Goal: Navigation & Orientation: Find specific page/section

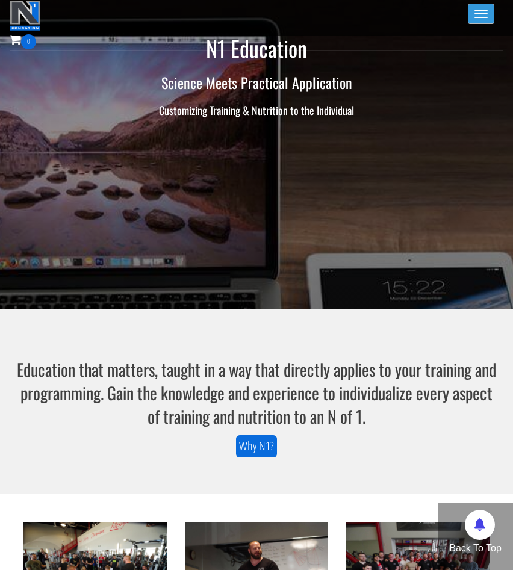
click at [472, 20] on button "Toggle navigation" at bounding box center [481, 14] width 26 height 20
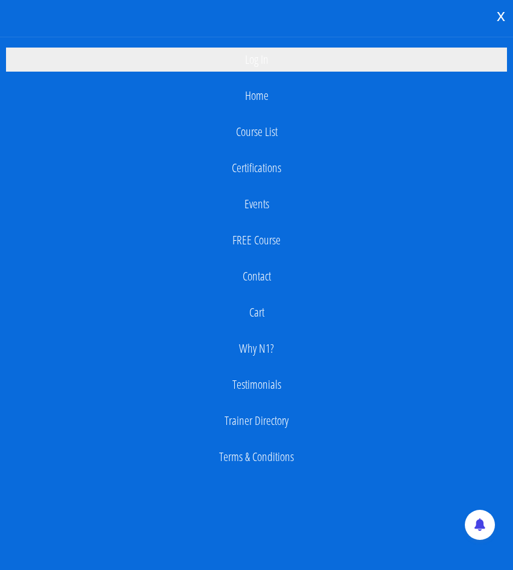
click at [320, 65] on link "Log In" at bounding box center [256, 60] width 501 height 24
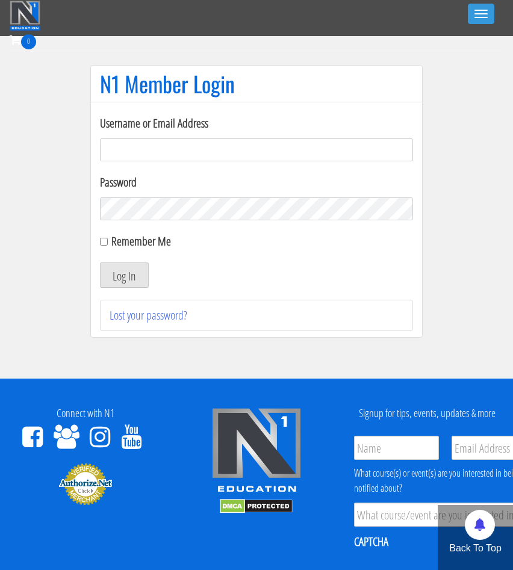
click at [259, 153] on input "Username or Email Address" at bounding box center [256, 149] width 313 height 23
click at [270, 154] on input "Username or Email Address" at bounding box center [256, 149] width 313 height 23
click at [206, 153] on input "Username or Email Address" at bounding box center [256, 149] width 313 height 23
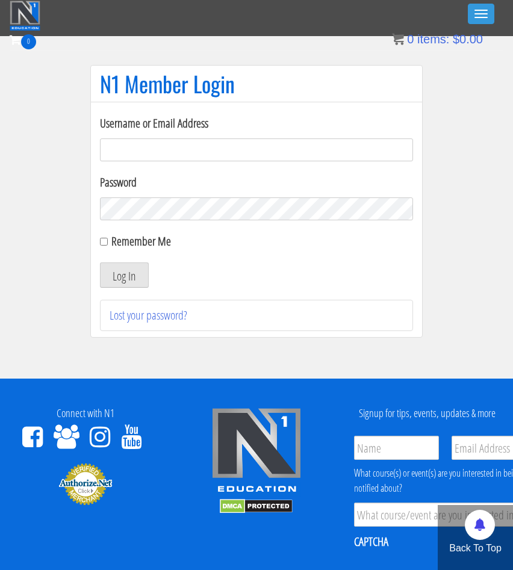
type input "[EMAIL_ADDRESS][DOMAIN_NAME]"
click at [137, 271] on button "Log In" at bounding box center [124, 274] width 49 height 25
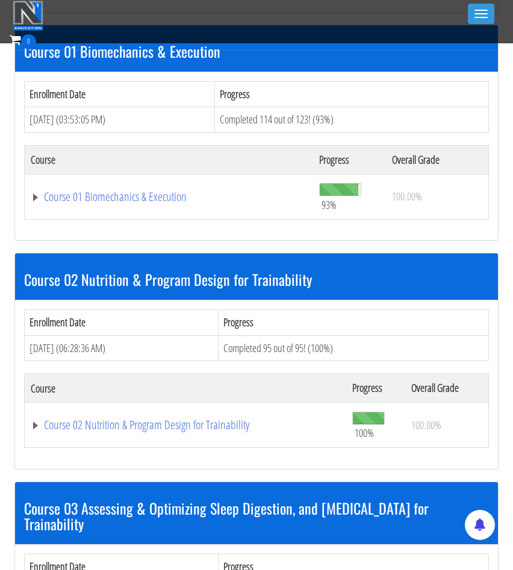
scroll to position [583, 0]
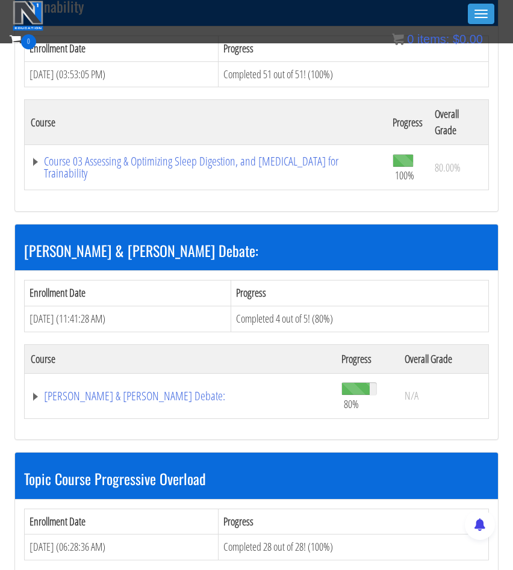
scroll to position [3736, 0]
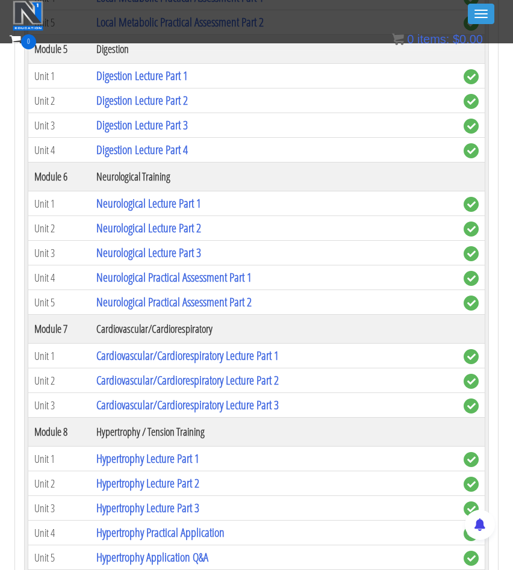
scroll to position [4658, 0]
